Goal: Task Accomplishment & Management: Complete application form

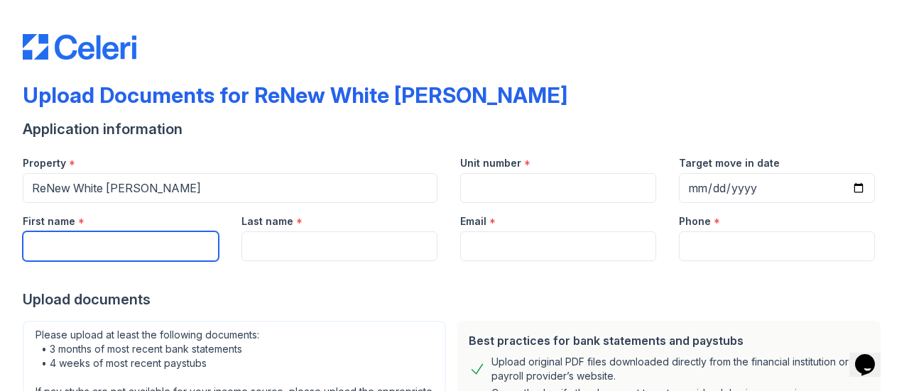
click at [177, 245] on input "First name" at bounding box center [121, 246] width 196 height 30
type input "QUELINNE"
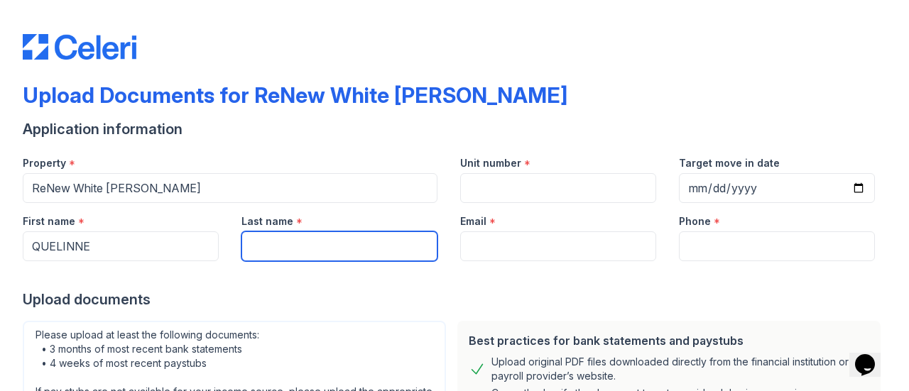
type input "[PERSON_NAME]"
type input "[EMAIL_ADDRESS][DOMAIN_NAME]"
type input "6786876599"
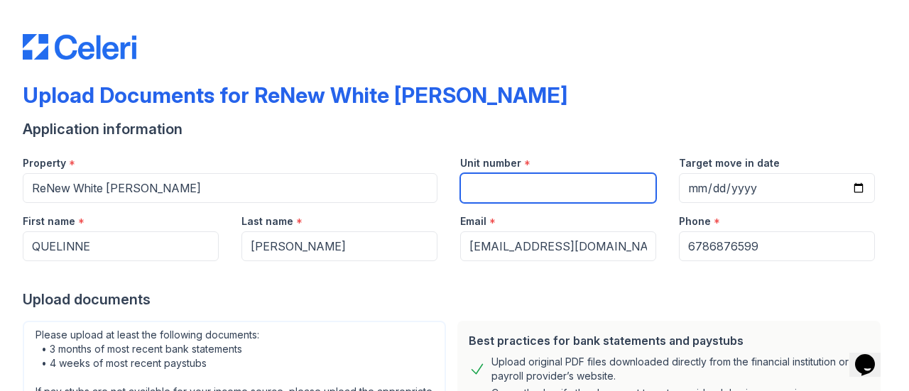
click at [483, 196] on input "Unit number" at bounding box center [558, 188] width 196 height 30
type input "@"
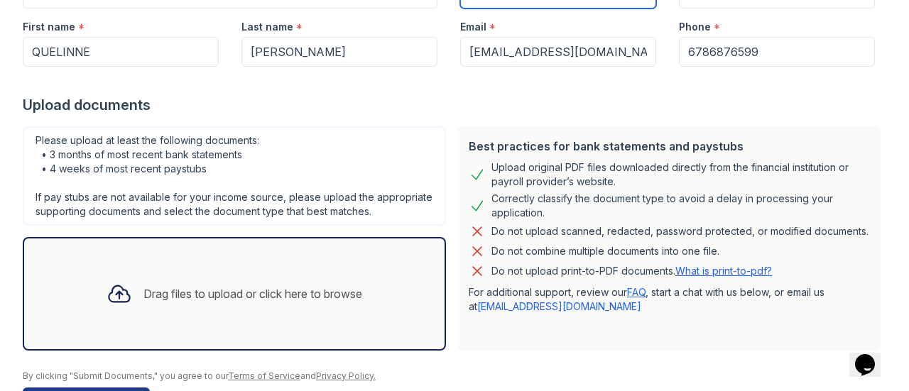
scroll to position [197, 0]
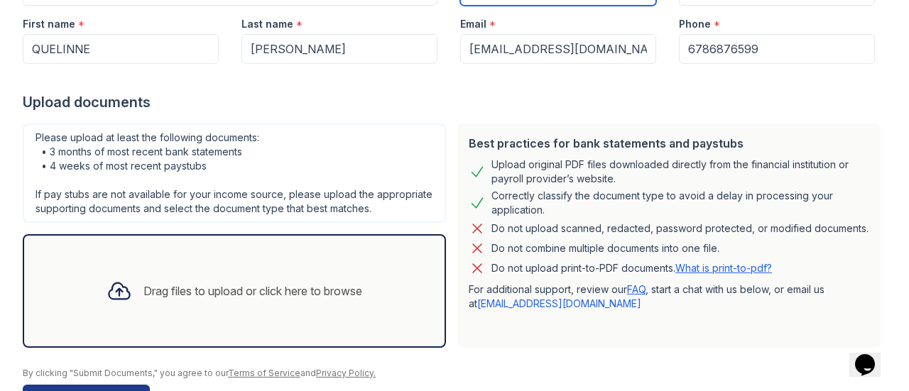
type input "2A"
drag, startPoint x: 253, startPoint y: 303, endPoint x: 187, endPoint y: 300, distance: 66.1
click at [187, 300] on div "Drag files to upload or click here to browse" at bounding box center [252, 291] width 219 height 17
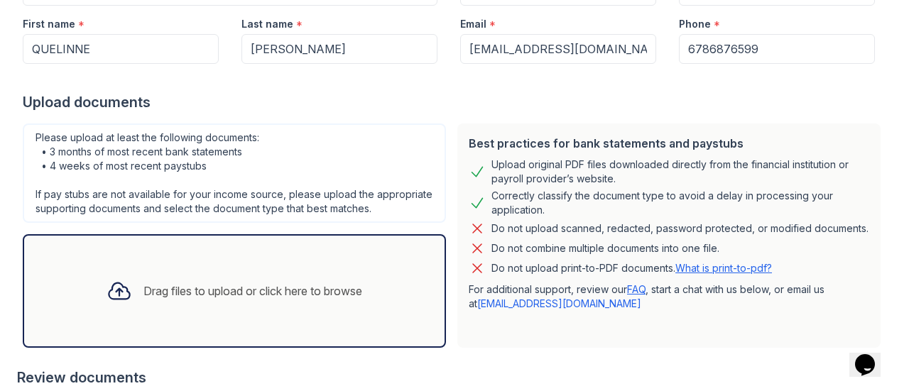
click at [278, 285] on div "Drag files to upload or click here to browse" at bounding box center [234, 291] width 278 height 48
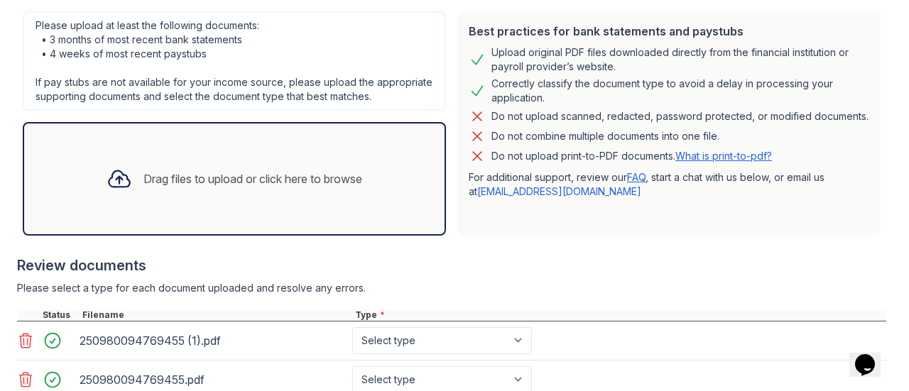
scroll to position [312, 0]
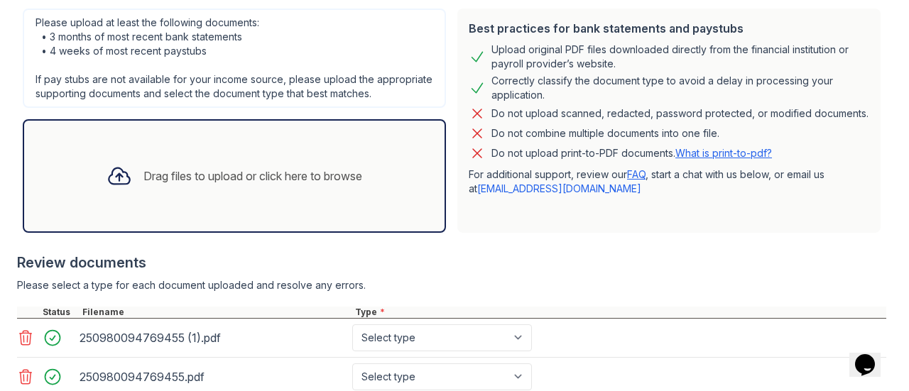
click at [107, 189] on icon at bounding box center [119, 176] width 26 height 26
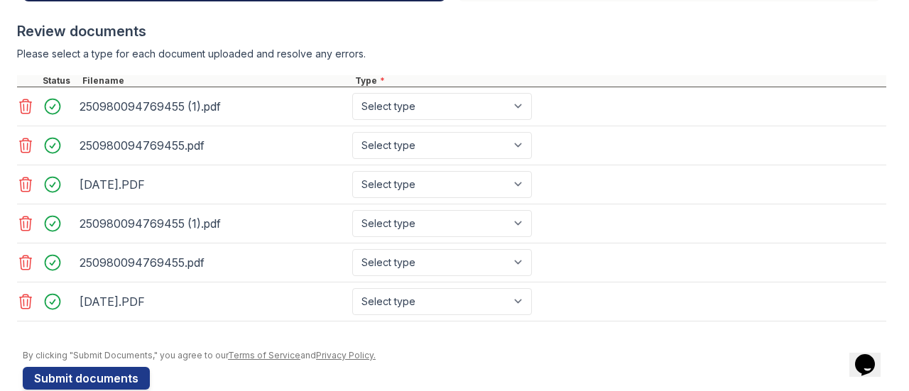
scroll to position [567, 0]
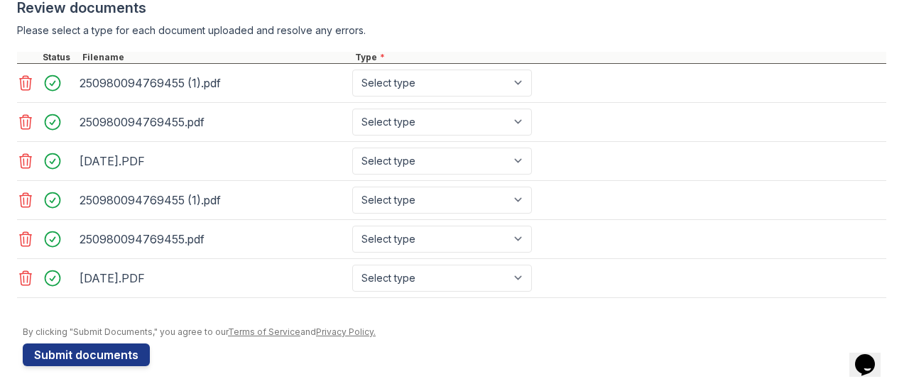
click at [30, 207] on icon at bounding box center [26, 200] width 12 height 14
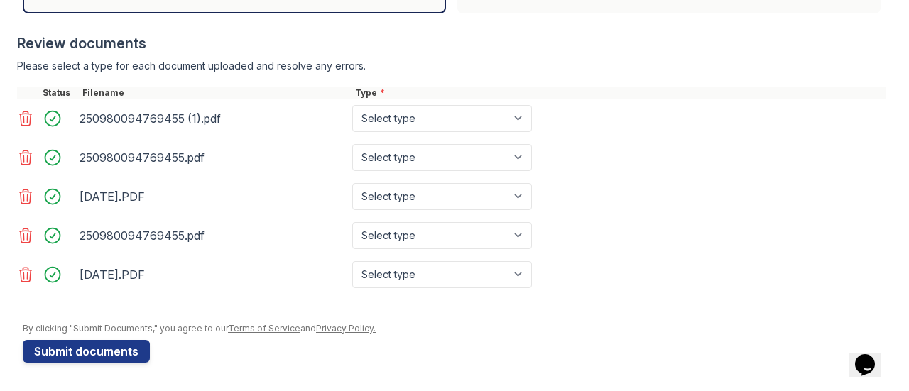
click at [23, 241] on icon at bounding box center [25, 235] width 17 height 17
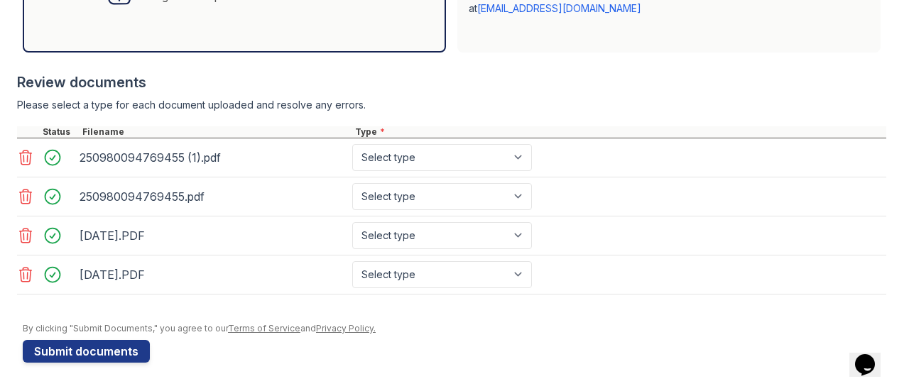
scroll to position [503, 0]
click at [26, 283] on icon at bounding box center [25, 274] width 17 height 17
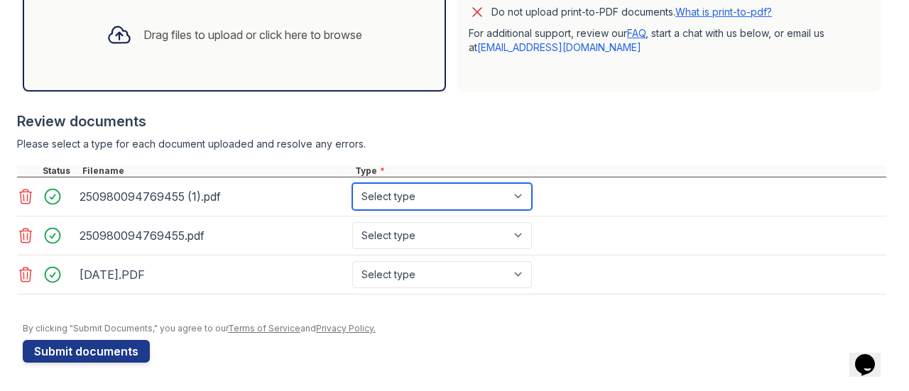
click at [415, 200] on select "Select type Paystub Bank Statement Offer Letter Tax Documents Benefit Award Let…" at bounding box center [442, 196] width 180 height 27
select select "paystub"
click at [352, 185] on select "Select type Paystub Bank Statement Offer Letter Tax Documents Benefit Award Let…" at bounding box center [442, 196] width 180 height 27
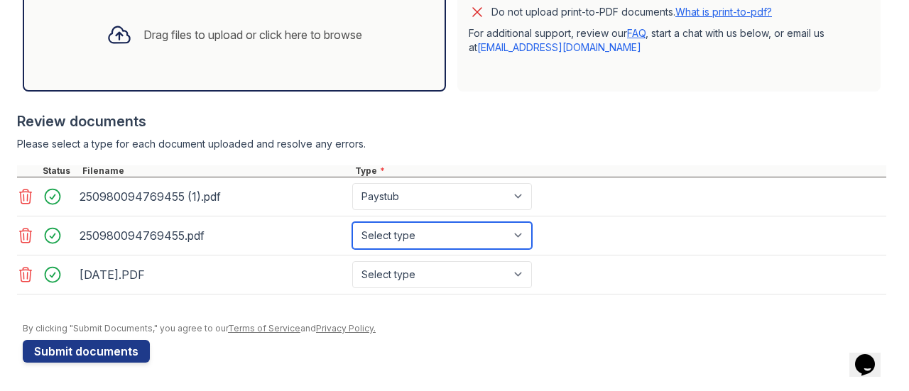
click at [432, 239] on select "Select type Paystub Bank Statement Offer Letter Tax Documents Benefit Award Let…" at bounding box center [442, 235] width 180 height 27
select select "paystub"
click at [352, 224] on select "Select type Paystub Bank Statement Offer Letter Tax Documents Benefit Award Let…" at bounding box center [442, 235] width 180 height 27
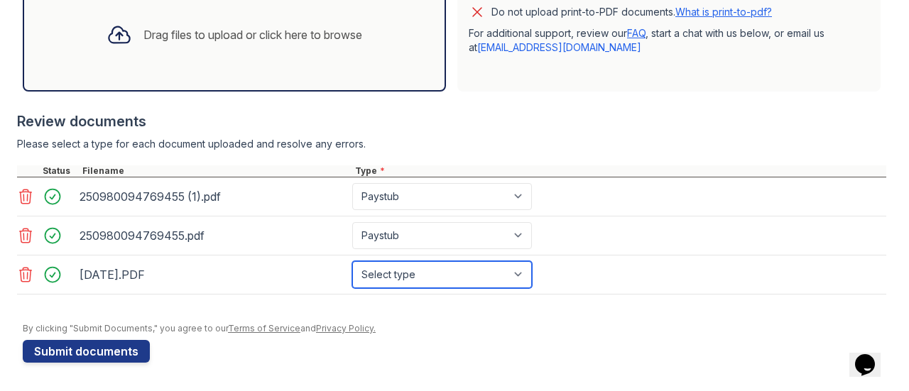
drag, startPoint x: 440, startPoint y: 278, endPoint x: 406, endPoint y: 270, distance: 35.0
click at [406, 270] on select "Select type Paystub Bank Statement Offer Letter Tax Documents Benefit Award Let…" at bounding box center [442, 274] width 180 height 27
select select "paystub"
click at [352, 262] on select "Select type Paystub Bank Statement Offer Letter Tax Documents Benefit Award Let…" at bounding box center [442, 274] width 180 height 27
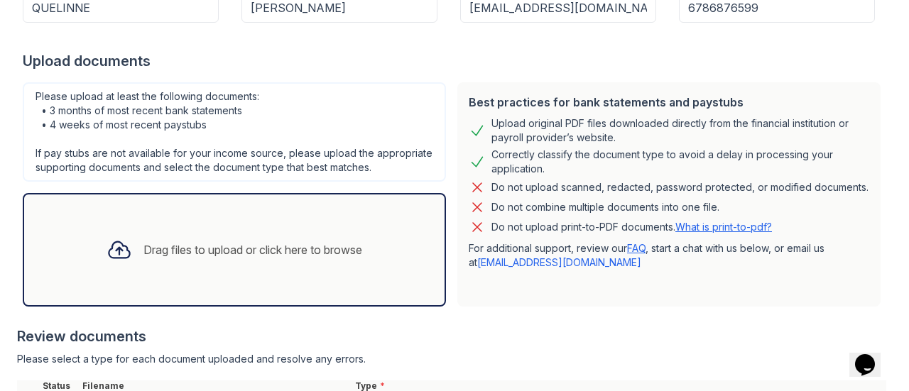
scroll to position [243, 0]
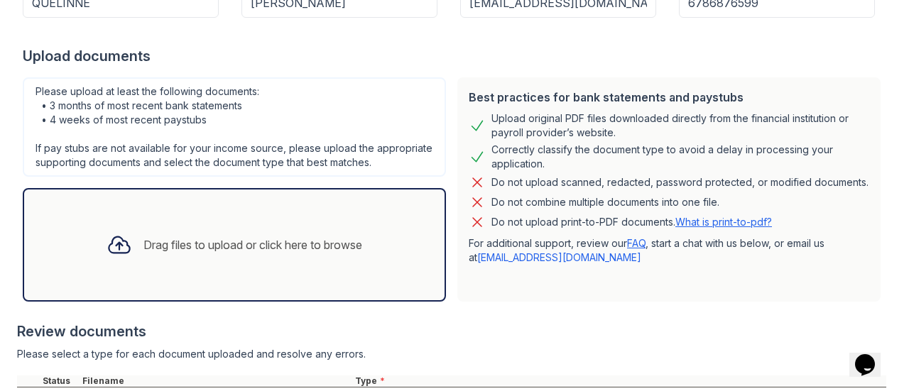
click at [290, 250] on div "Drag files to upload or click here to browse" at bounding box center [252, 244] width 219 height 17
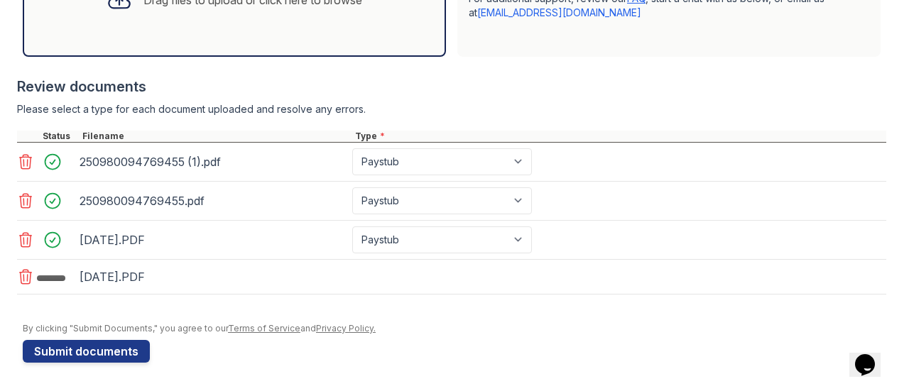
scroll to position [503, 0]
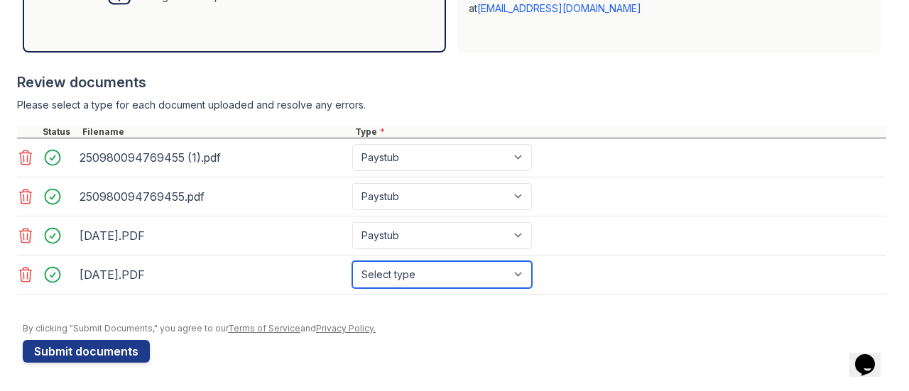
click at [399, 270] on select "Select type Paystub Bank Statement Offer Letter Tax Documents Benefit Award Let…" at bounding box center [442, 274] width 180 height 27
select select "paystub"
click at [352, 262] on select "Select type Paystub Bank Statement Offer Letter Tax Documents Benefit Award Let…" at bounding box center [442, 274] width 180 height 27
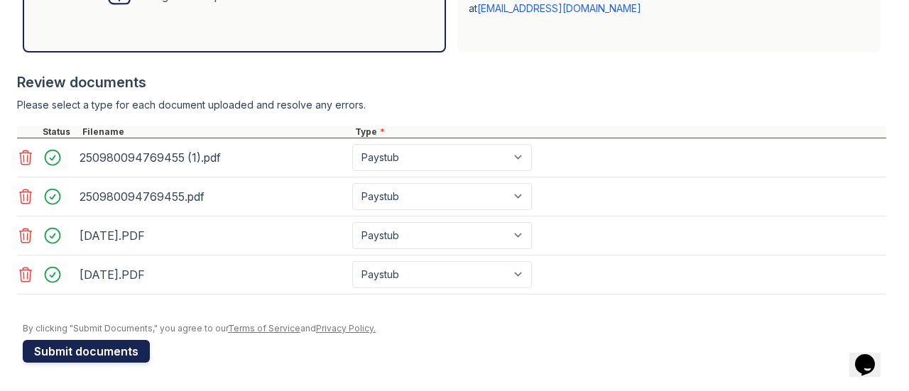
click at [128, 349] on button "Submit documents" at bounding box center [86, 351] width 127 height 23
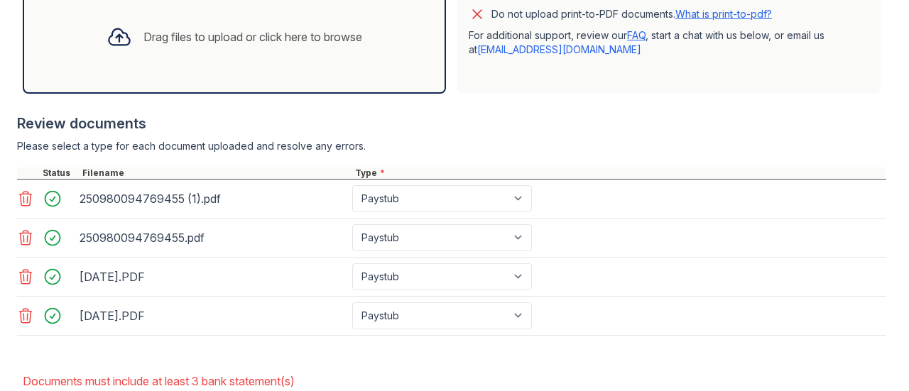
scroll to position [491, 0]
click at [525, 211] on select "Paystub Bank Statement Offer Letter Tax Documents Benefit Award Letter Investme…" at bounding box center [442, 199] width 180 height 27
select select "bank_statement"
click at [352, 198] on select "Paystub Bank Statement Offer Letter Tax Documents Benefit Award Letter Investme…" at bounding box center [442, 199] width 180 height 27
click at [515, 248] on select "Paystub Bank Statement Offer Letter Tax Documents Benefit Award Letter Investme…" at bounding box center [442, 238] width 180 height 27
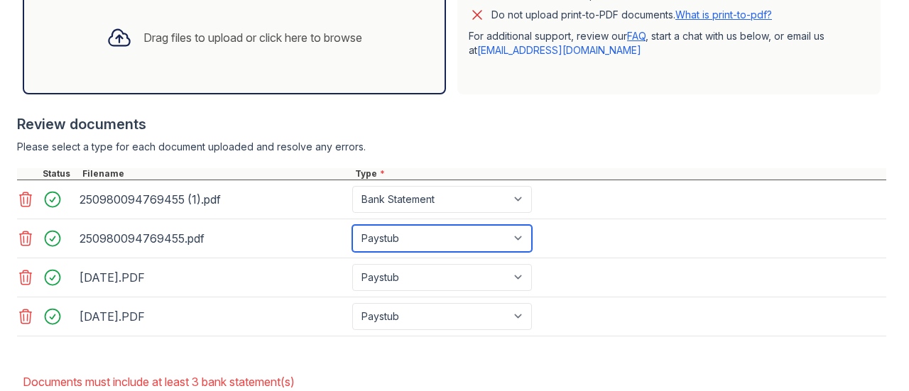
select select "bank_statement"
click at [352, 236] on select "Paystub Bank Statement Offer Letter Tax Documents Benefit Award Letter Investme…" at bounding box center [442, 238] width 180 height 27
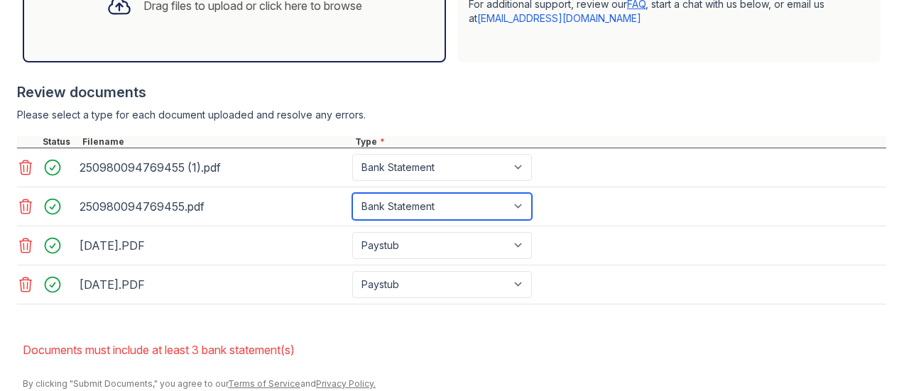
scroll to position [588, 0]
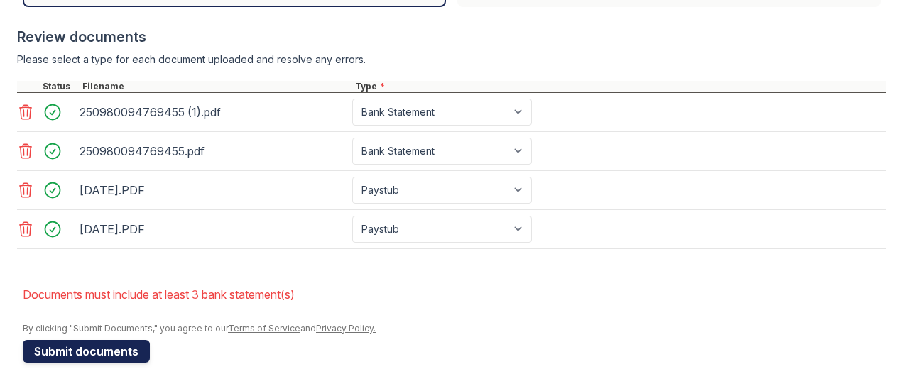
click at [135, 346] on button "Submit documents" at bounding box center [86, 351] width 127 height 23
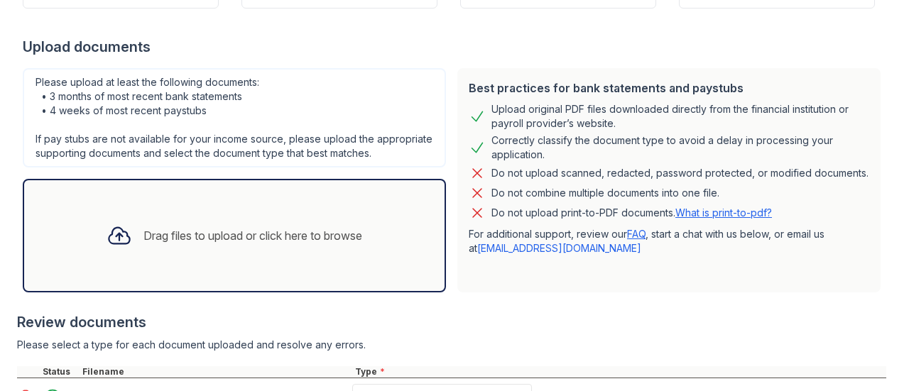
scroll to position [286, 0]
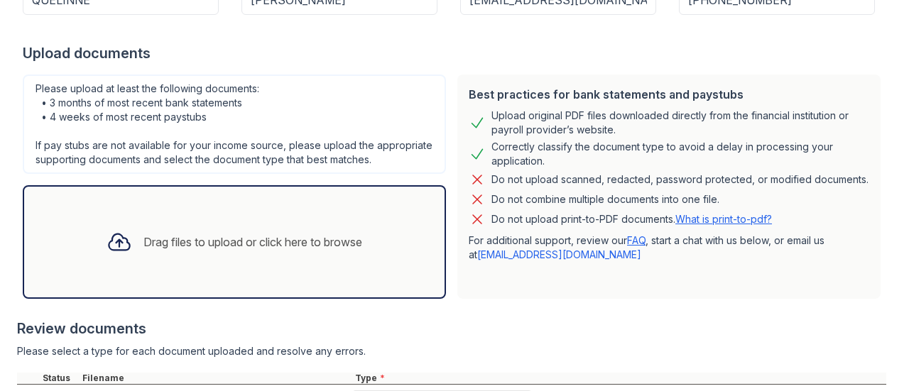
click at [253, 266] on div "Drag files to upload or click here to browse" at bounding box center [234, 242] width 278 height 48
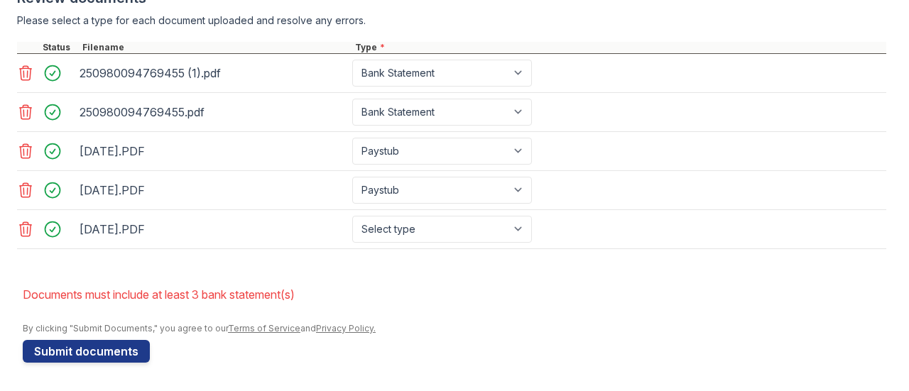
scroll to position [626, 0]
click at [410, 227] on select "Select type Paystub Bank Statement Offer Letter Tax Documents Benefit Award Let…" at bounding box center [442, 229] width 180 height 27
select select "paystub"
click at [352, 217] on select "Select type Paystub Bank Statement Offer Letter Tax Documents Benefit Award Let…" at bounding box center [442, 229] width 180 height 27
click at [119, 355] on button "Submit documents" at bounding box center [86, 351] width 127 height 23
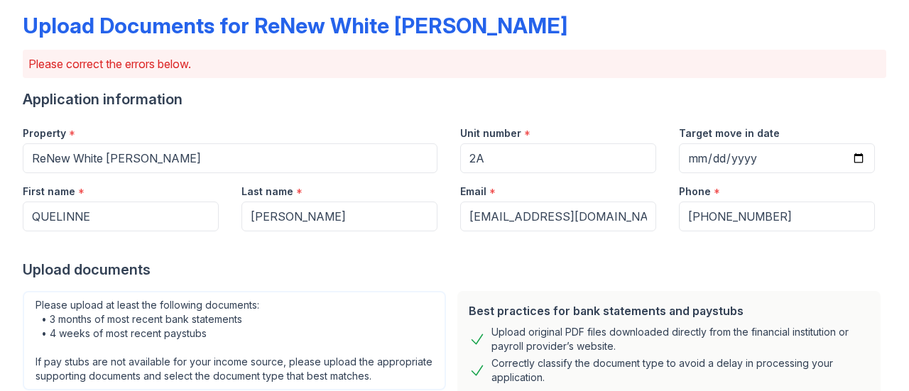
scroll to position [74, 0]
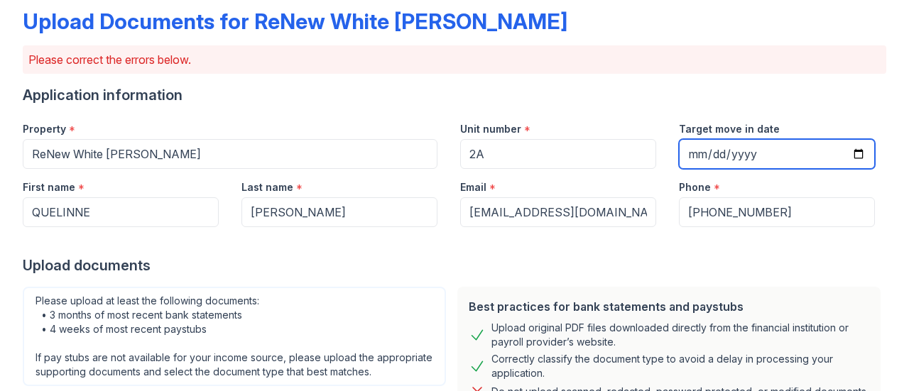
click at [743, 154] on input "Target move in date" at bounding box center [777, 154] width 196 height 30
click at [691, 165] on input "Target move in date" at bounding box center [777, 154] width 196 height 30
click at [690, 158] on input "Target move in date" at bounding box center [777, 154] width 196 height 30
type input "[DATE]"
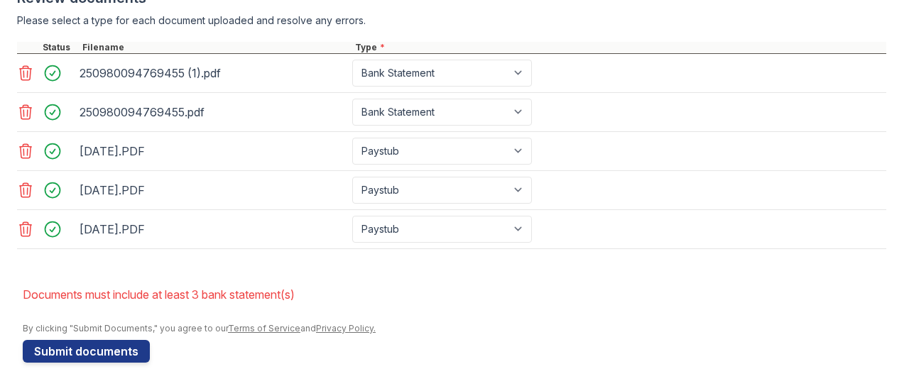
scroll to position [626, 0]
click at [121, 352] on button "Submit documents" at bounding box center [86, 351] width 127 height 23
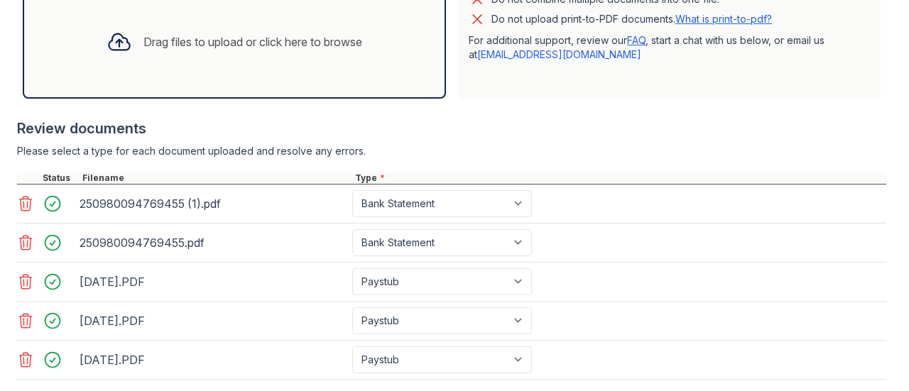
scroll to position [519, 0]
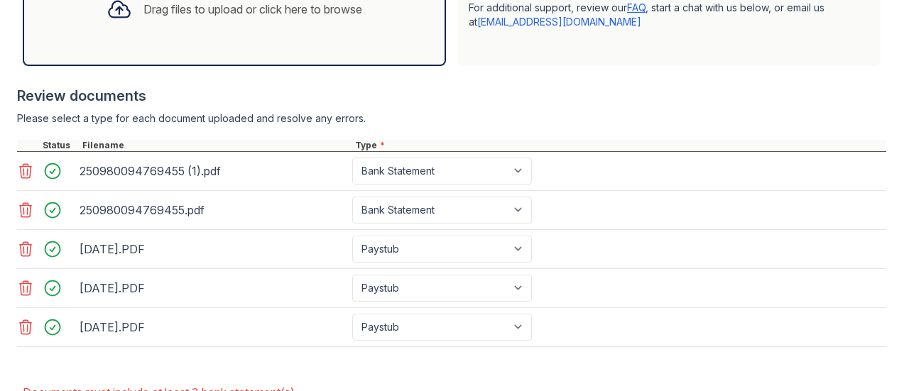
click at [314, 18] on div "Drag files to upload or click here to browse" at bounding box center [252, 9] width 219 height 17
click at [704, 86] on div at bounding box center [451, 79] width 869 height 14
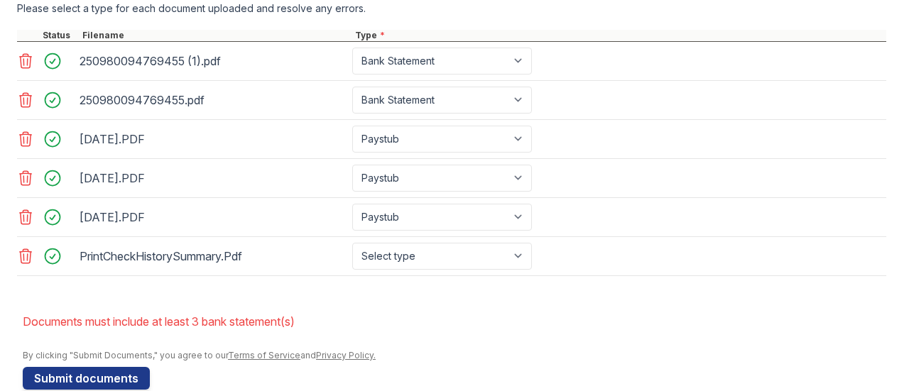
scroll to position [637, 0]
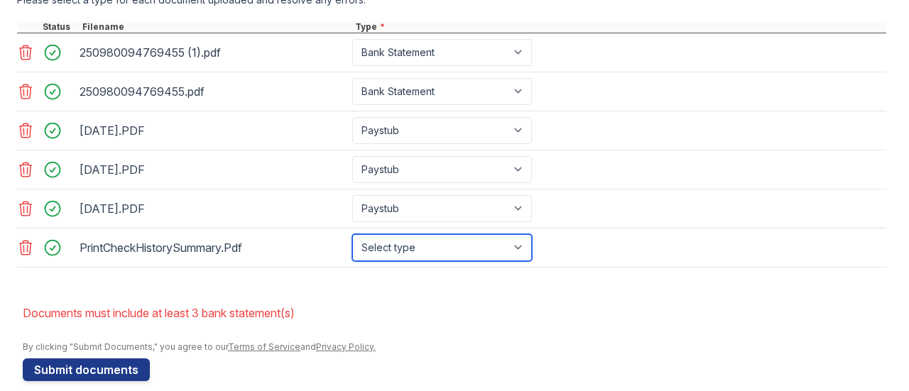
click at [411, 256] on select "Select type Paystub Bank Statement Offer Letter Tax Documents Benefit Award Let…" at bounding box center [442, 247] width 180 height 27
select select "other"
click at [352, 243] on select "Select type Paystub Bank Statement Offer Letter Tax Documents Benefit Award Let…" at bounding box center [442, 247] width 180 height 27
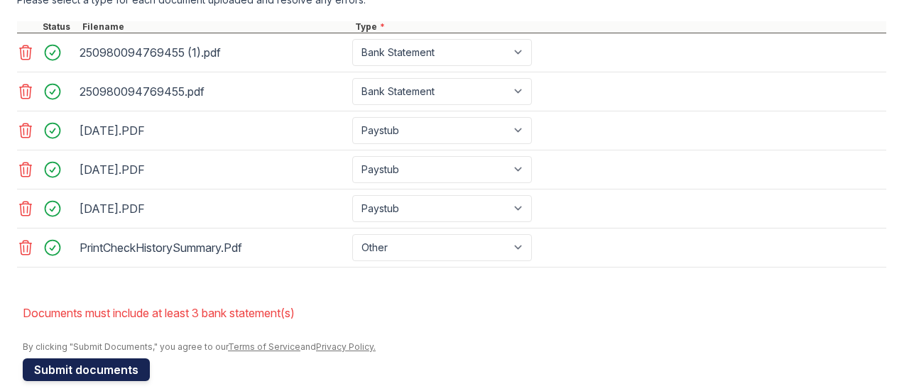
click at [118, 374] on button "Submit documents" at bounding box center [86, 370] width 127 height 23
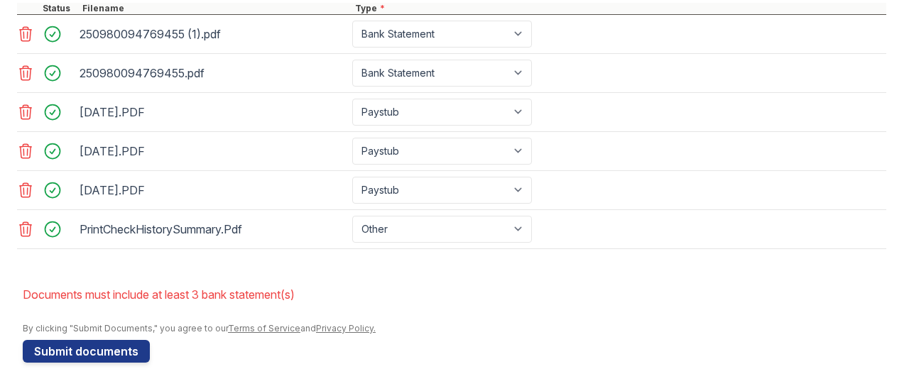
scroll to position [664, 0]
click at [388, 218] on select "Paystub Bank Statement Offer Letter Tax Documents Benefit Award Letter Investme…" at bounding box center [442, 229] width 180 height 27
select select "bank_statement"
click at [352, 217] on select "Paystub Bank Statement Offer Letter Tax Documents Benefit Award Letter Investme…" at bounding box center [442, 229] width 180 height 27
click at [124, 351] on button "Submit documents" at bounding box center [86, 351] width 127 height 23
